Goal: Task Accomplishment & Management: Use online tool/utility

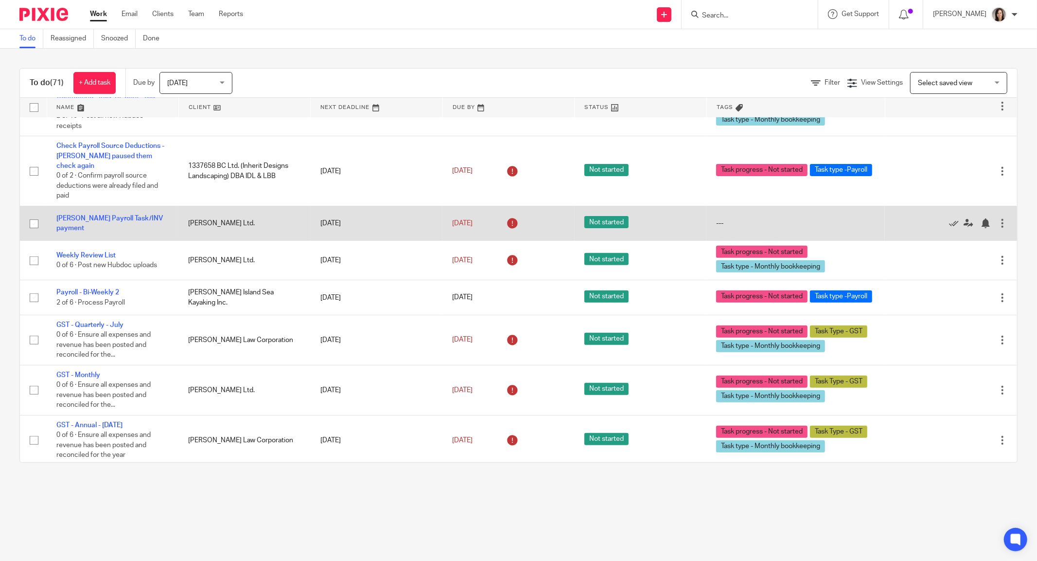
scroll to position [3364, 0]
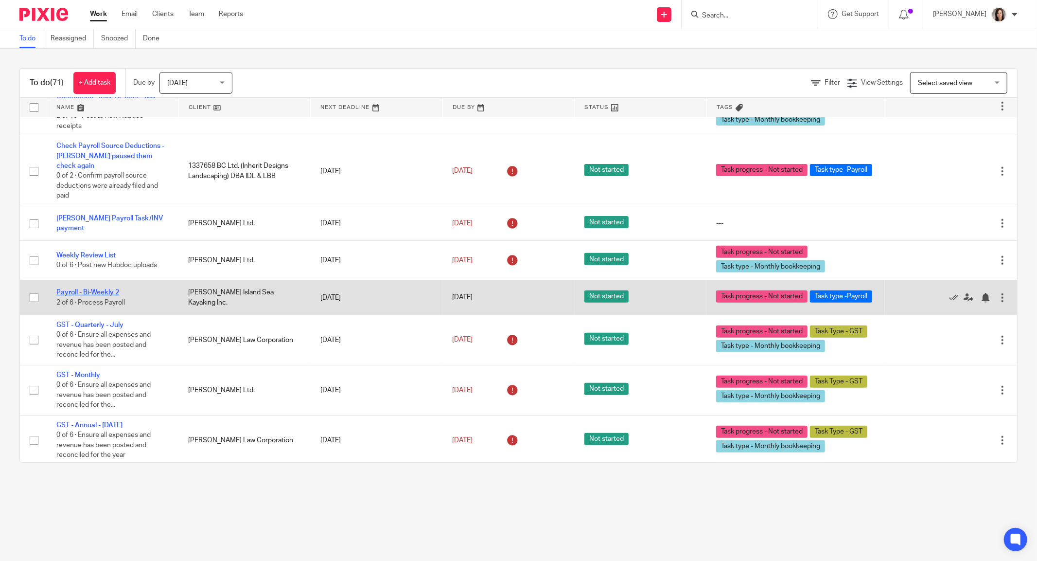
click at [92, 289] on link "Payroll - Bi-Weekly 2" at bounding box center [87, 292] width 63 height 7
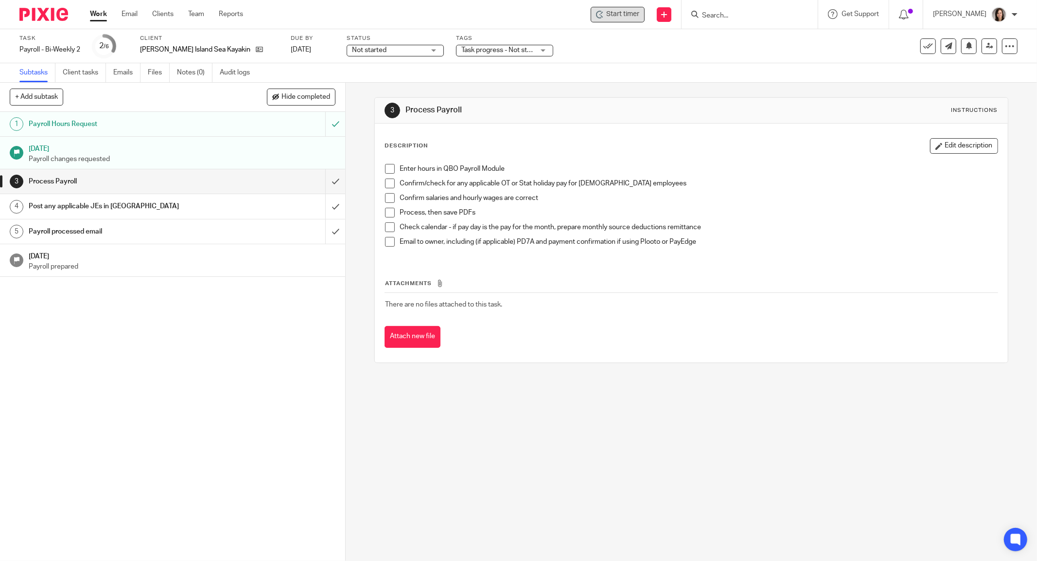
click at [625, 20] on div "Start timer" at bounding box center [618, 15] width 54 height 16
click at [627, 13] on span "Start timer" at bounding box center [622, 14] width 33 height 10
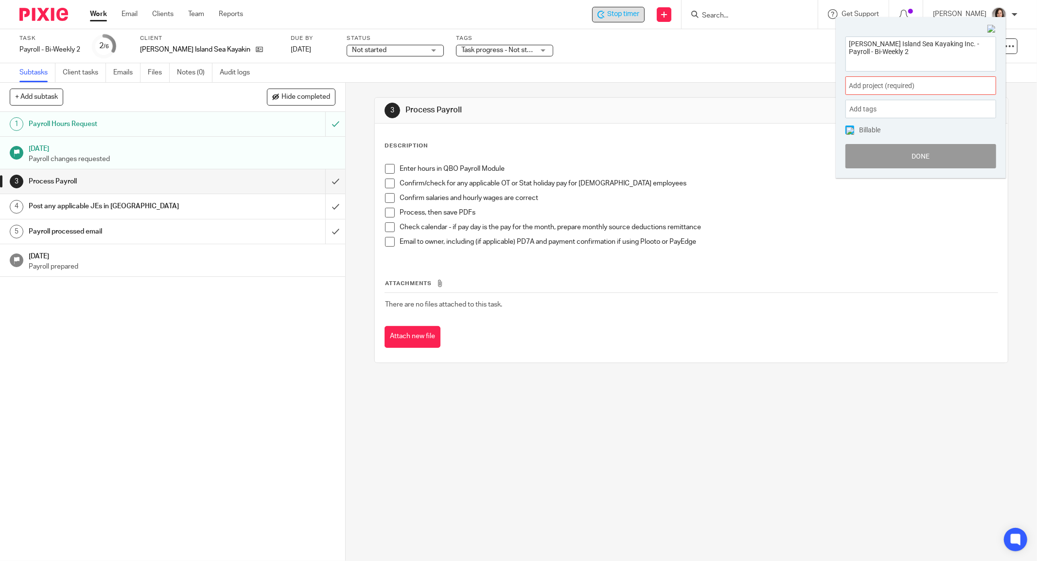
click at [892, 80] on div "Add project (required) :" at bounding box center [921, 85] width 151 height 18
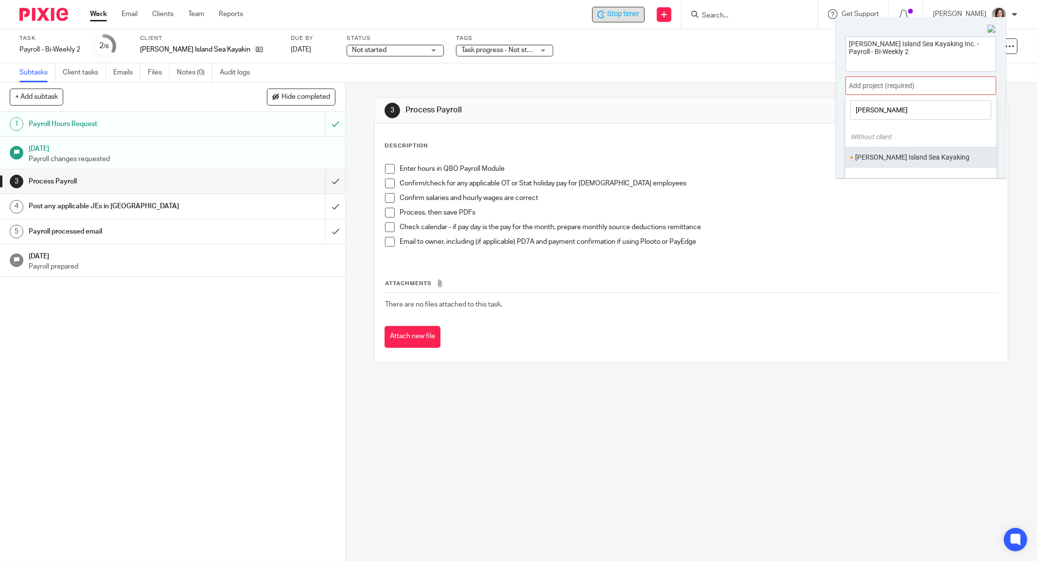
type input "[PERSON_NAME]"
click at [902, 160] on li "[PERSON_NAME] Island Sea Kayaking" at bounding box center [918, 157] width 127 height 10
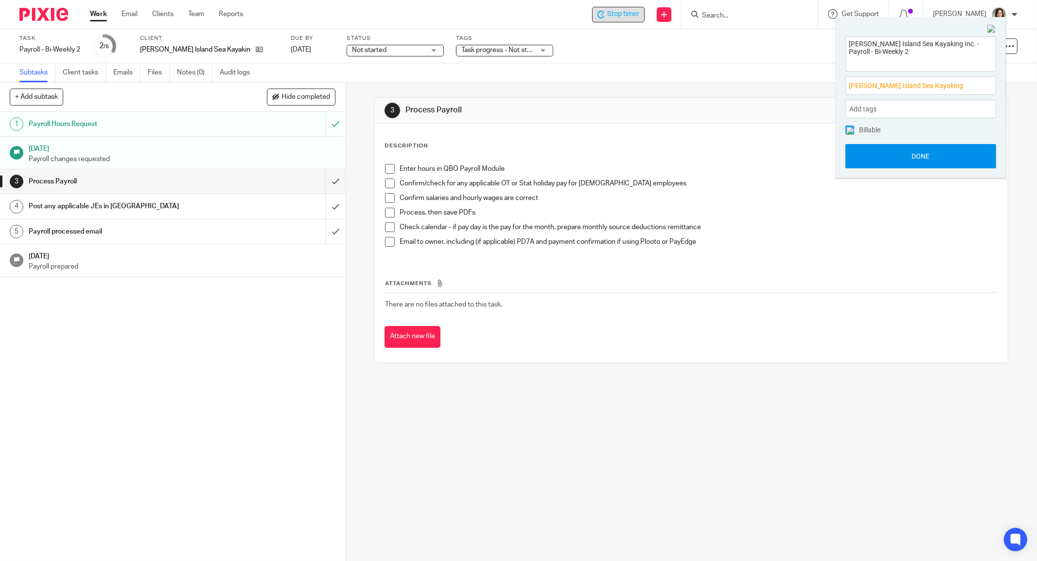
click at [908, 158] on button "Done" at bounding box center [921, 156] width 151 height 24
